Goal: Find specific page/section: Find specific page/section

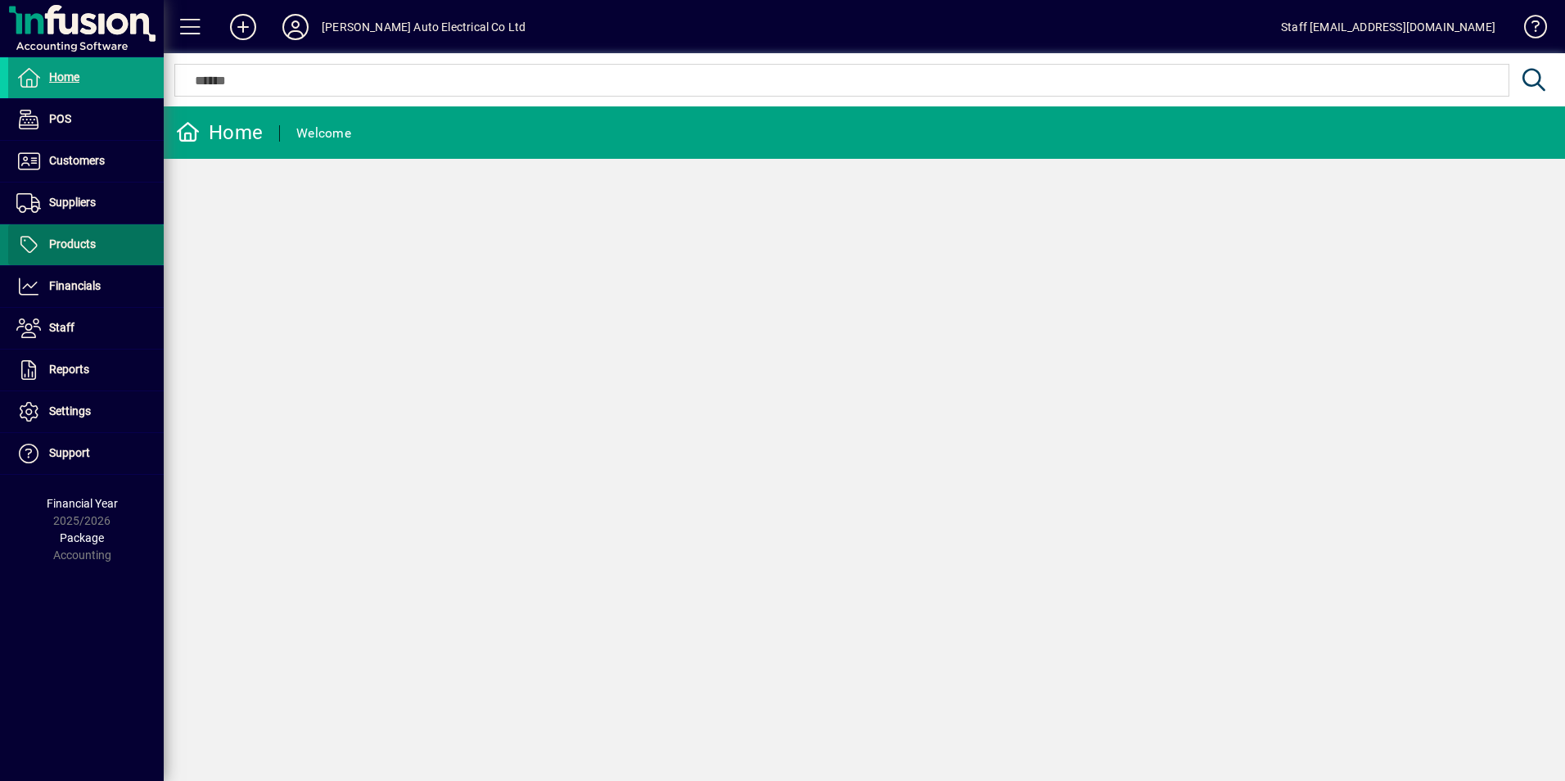
click at [56, 252] on span "Products" at bounding box center [52, 245] width 88 height 20
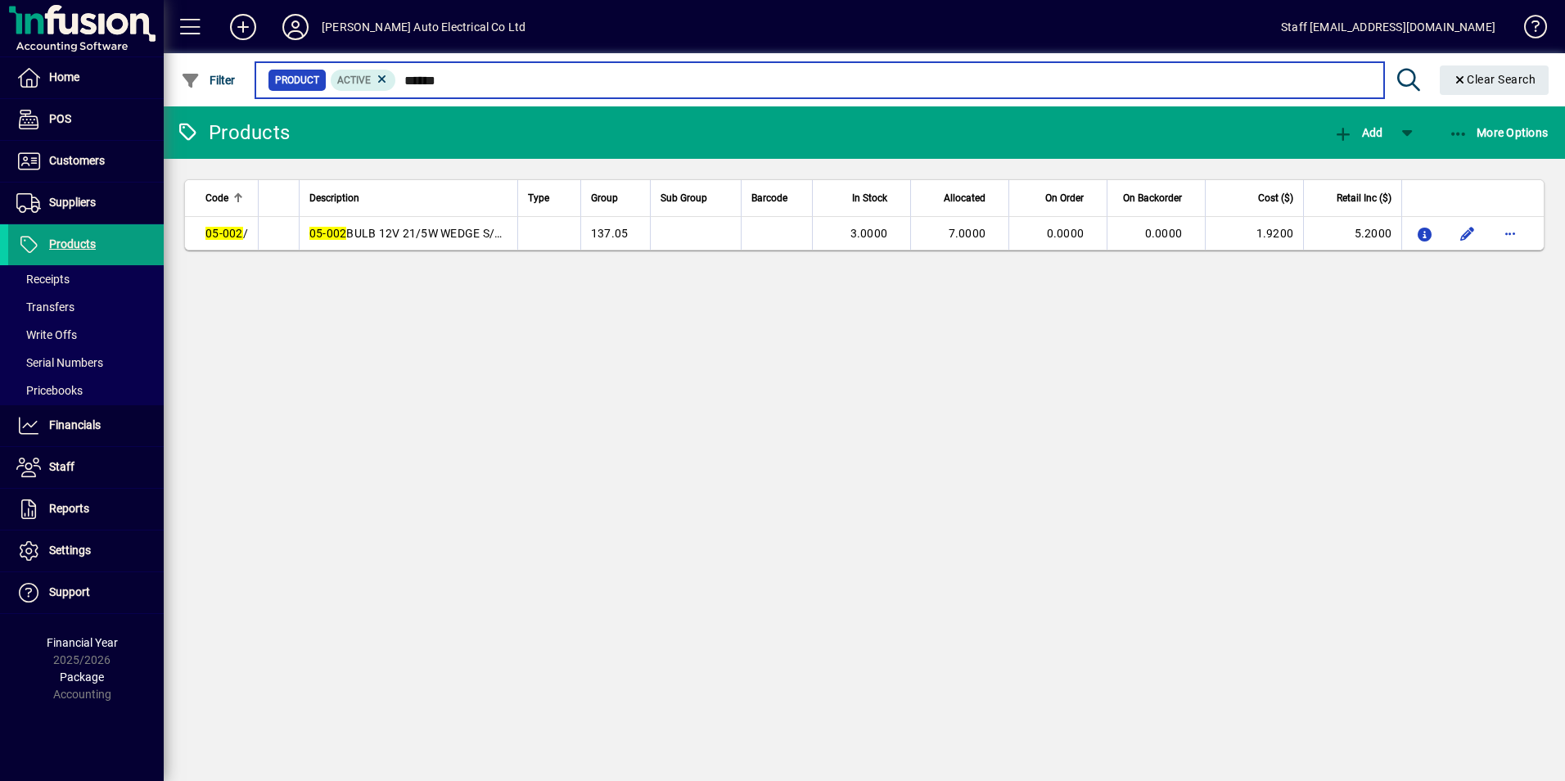
type input "******"
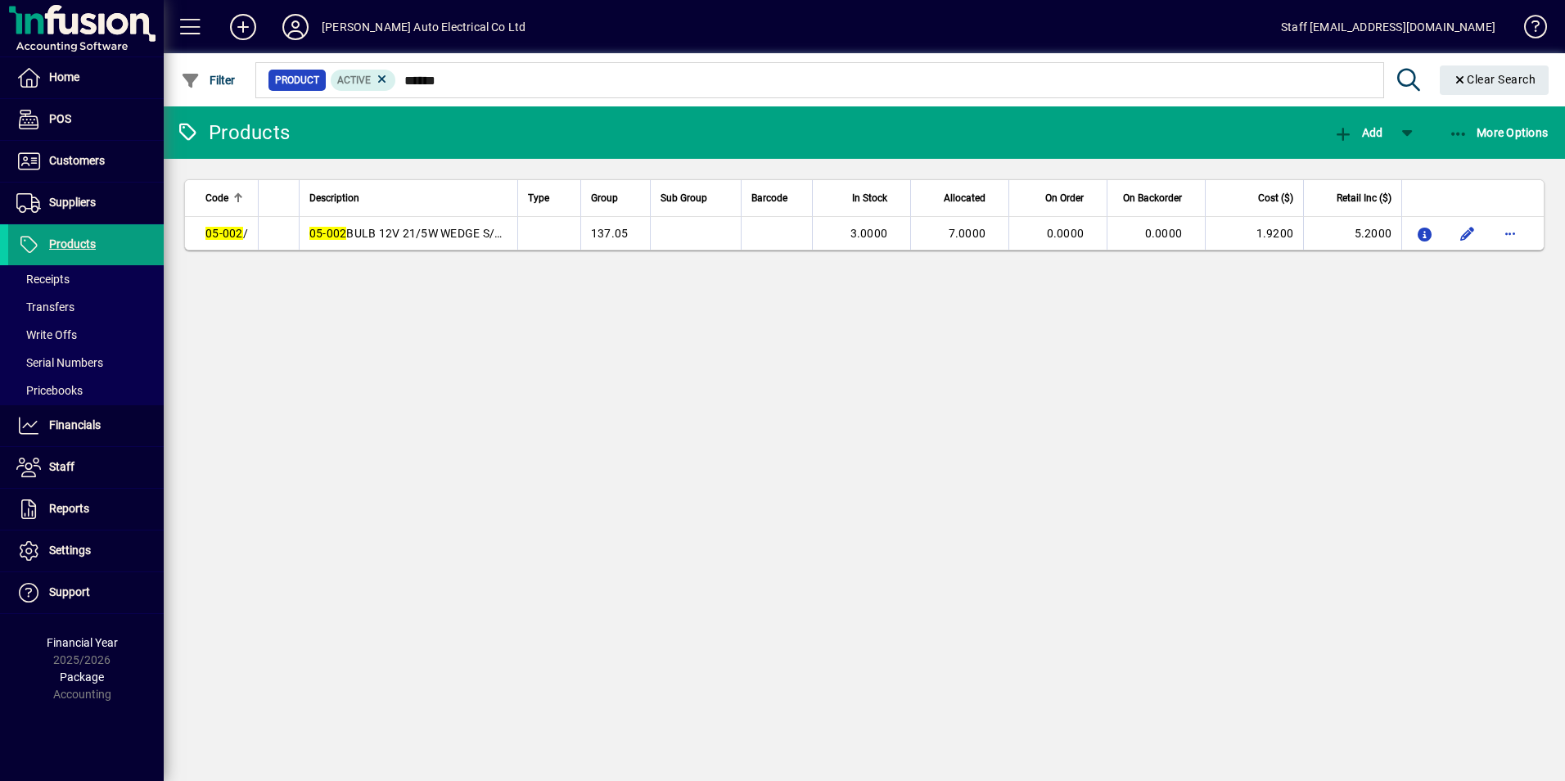
drag, startPoint x: 250, startPoint y: 710, endPoint x: 0, endPoint y: 709, distance: 250.4
